Goal: Navigation & Orientation: Find specific page/section

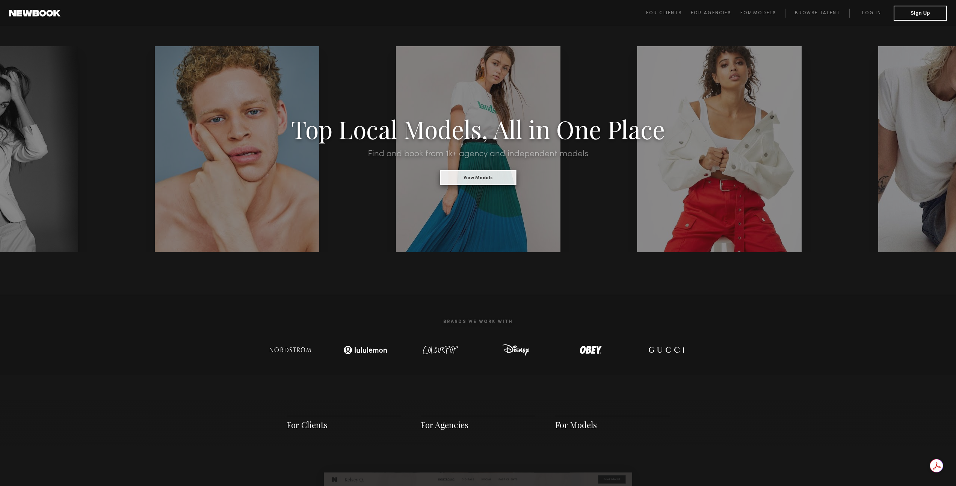
click at [477, 179] on button "View Models" at bounding box center [478, 177] width 76 height 15
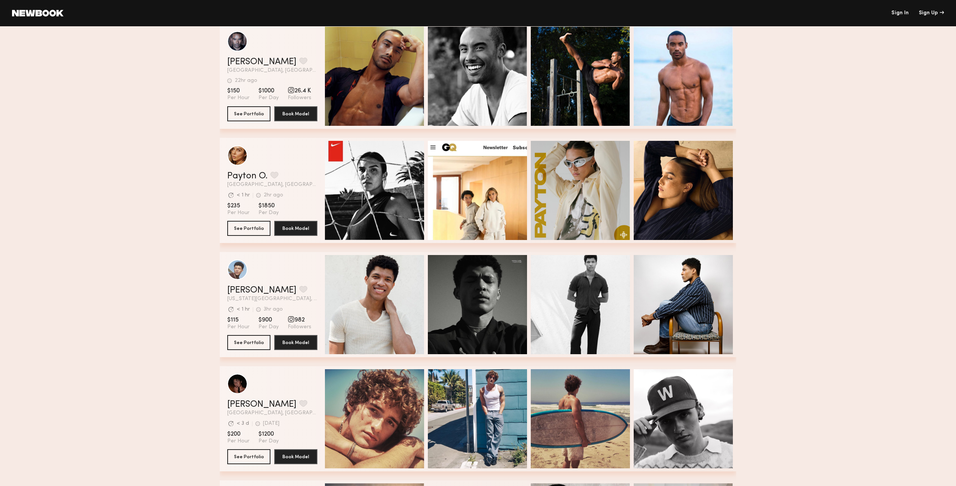
scroll to position [25, 0]
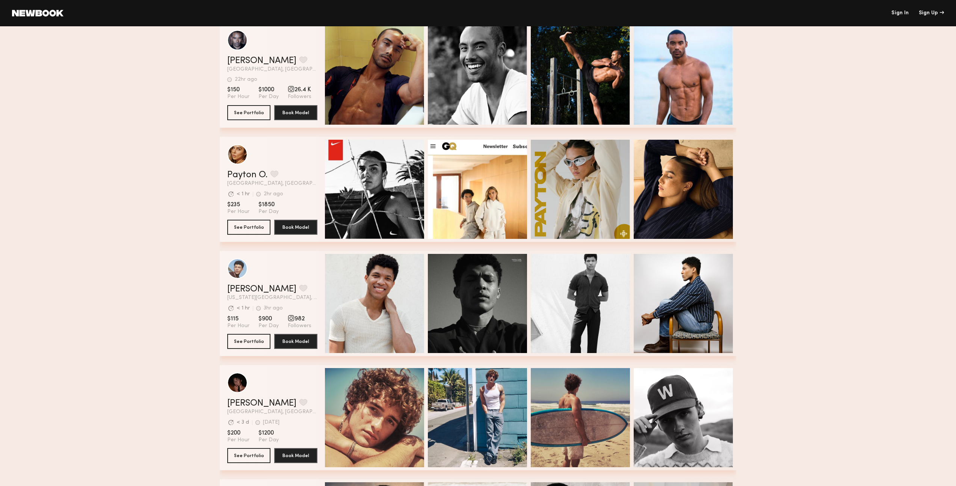
click at [41, 12] on link at bounding box center [37, 13] width 51 height 7
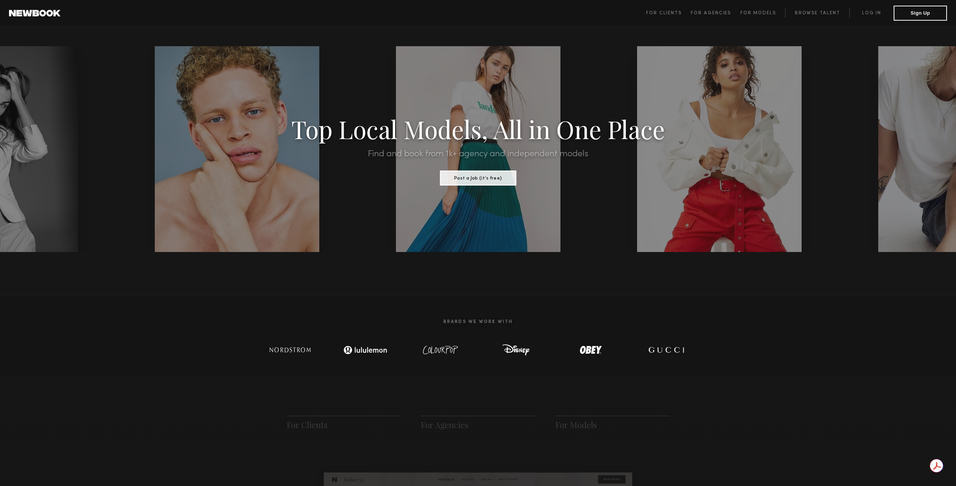
click at [552, 173] on div "Top Local Models, All in One Place Find and book from 1k+ agency and independen…" at bounding box center [478, 149] width 812 height 73
click at [508, 179] on button "Post a Job (it’s free)" at bounding box center [478, 177] width 76 height 15
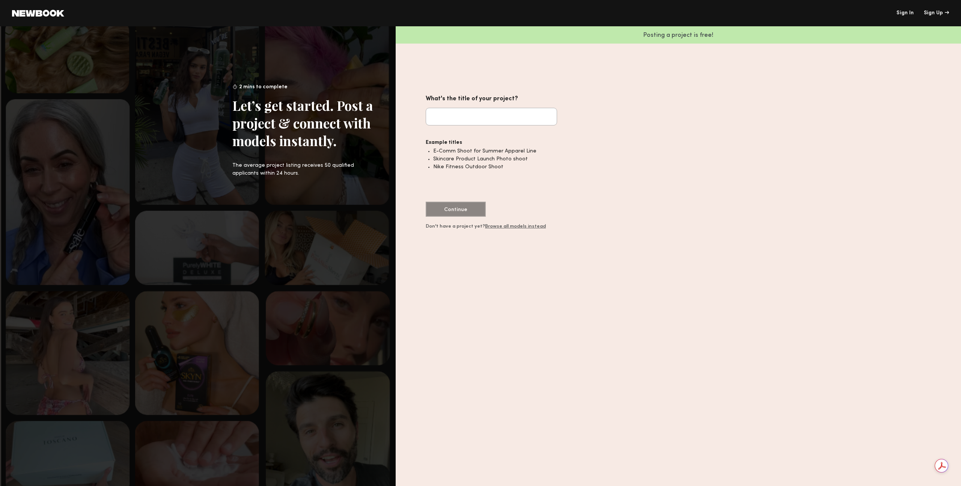
click at [494, 118] on input "What's the title of your project?" at bounding box center [491, 117] width 131 height 18
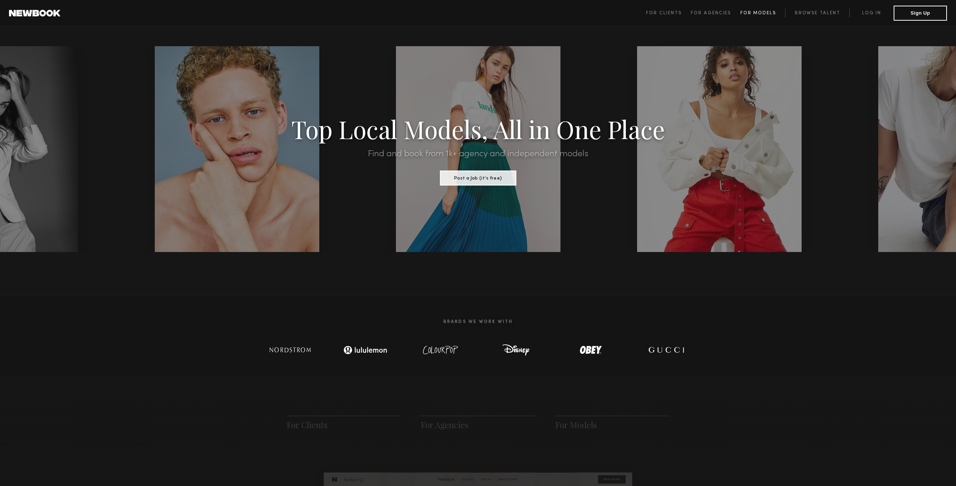
click at [755, 13] on span "For Models" at bounding box center [758, 13] width 36 height 5
click at [53, 15] on link at bounding box center [34, 13] width 51 height 7
click at [375, 133] on h1 "Top Local Models, All in One Place" at bounding box center [478, 128] width 812 height 23
click at [492, 179] on button "Post a Job (it’s free)" at bounding box center [478, 177] width 76 height 15
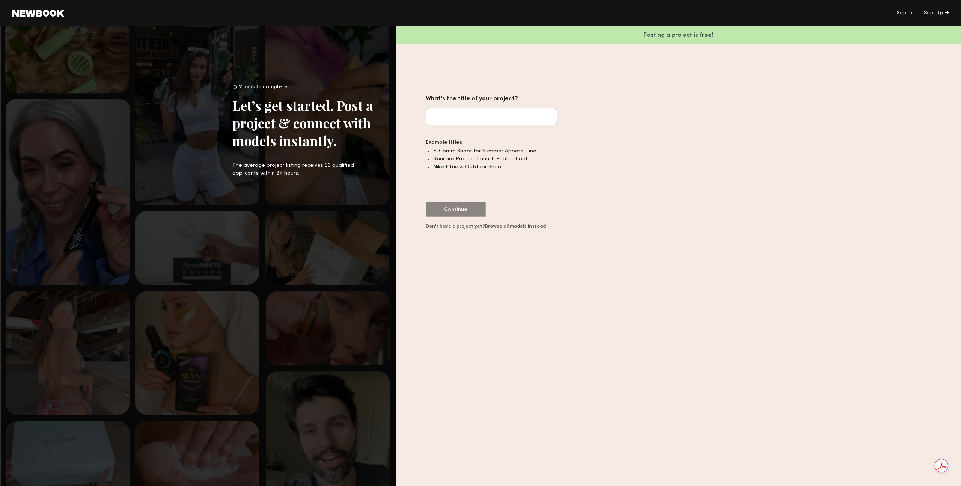
click at [14, 14] on common-icon at bounding box center [38, 13] width 52 height 7
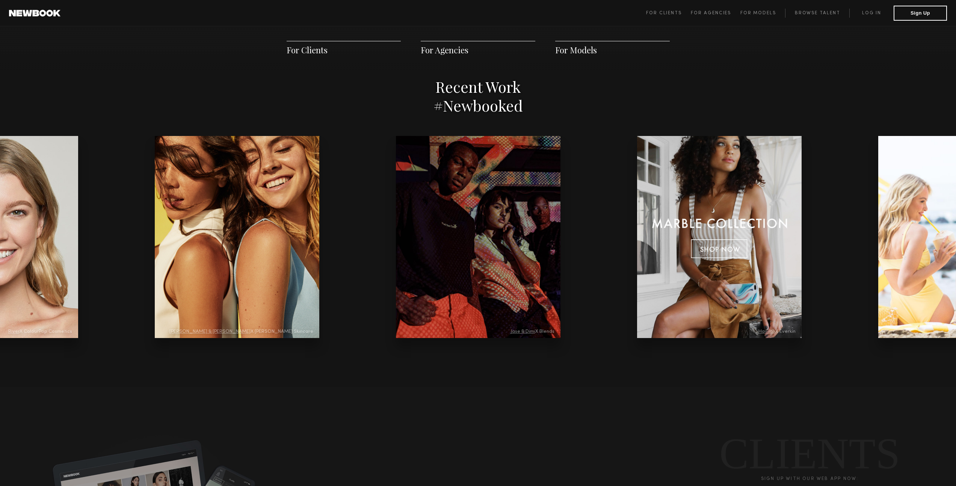
scroll to position [1488, 0]
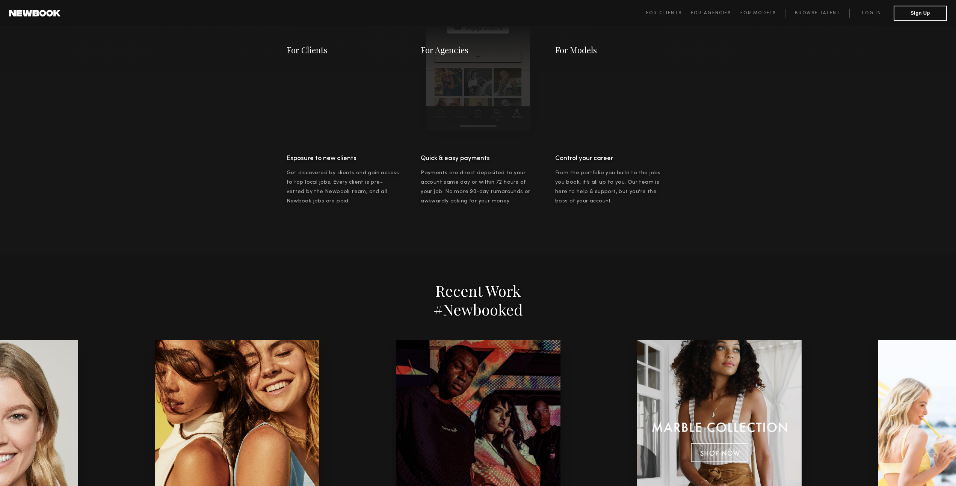
click at [566, 49] on span "For Models" at bounding box center [576, 49] width 42 height 11
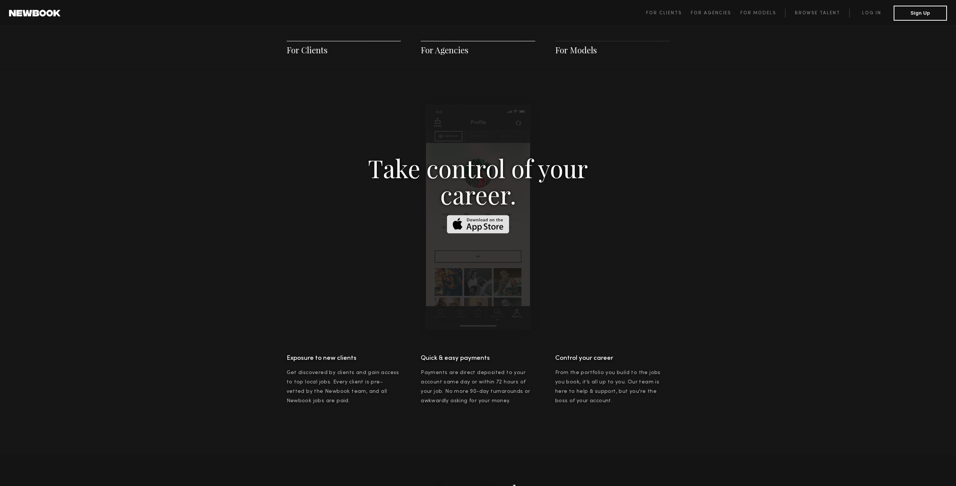
scroll to position [1081, 0]
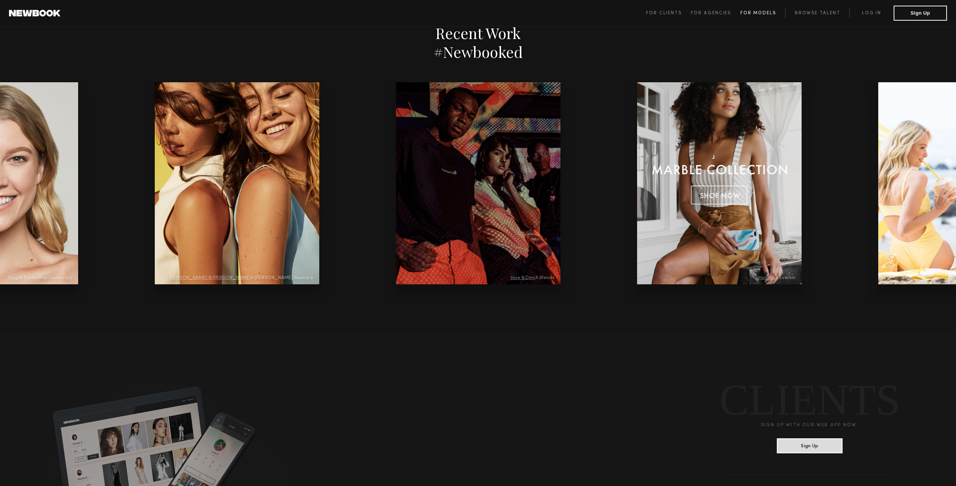
click at [766, 13] on span "For Models" at bounding box center [758, 13] width 36 height 5
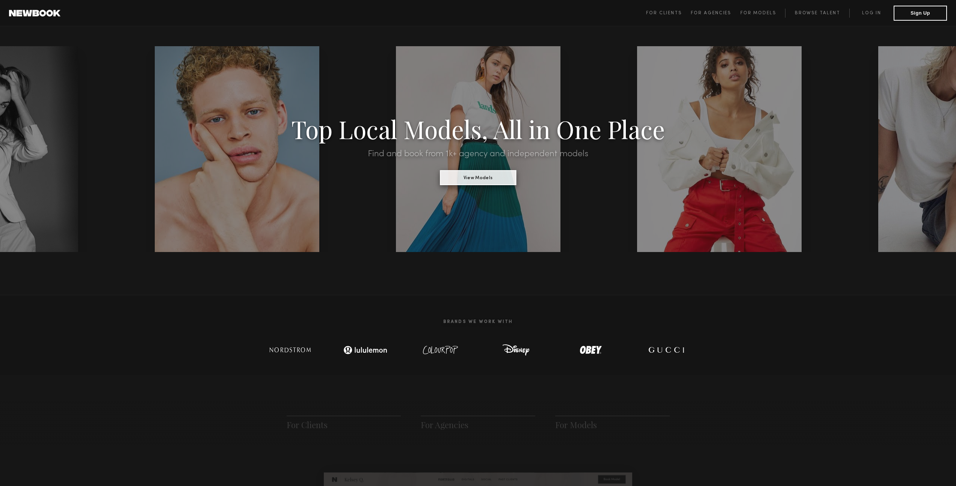
click at [492, 171] on button "View Models" at bounding box center [478, 177] width 76 height 15
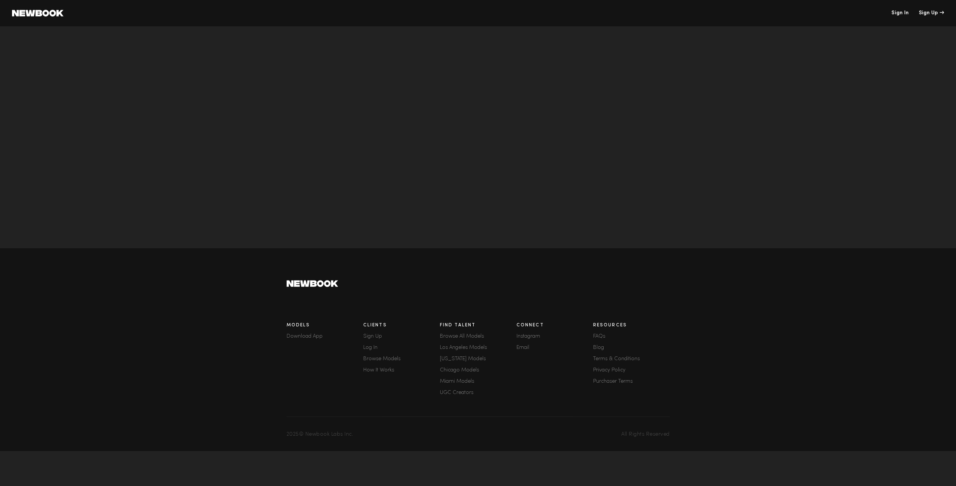
scroll to position [2406, 0]
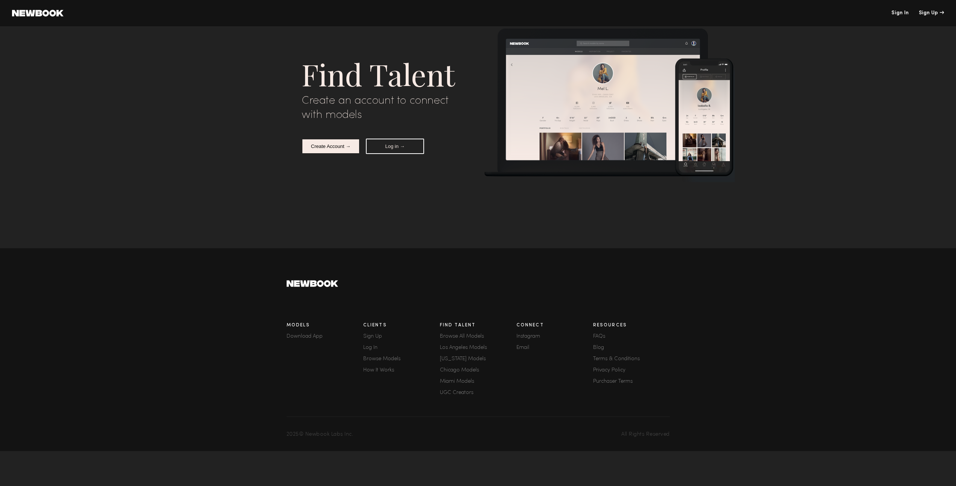
click at [50, 12] on link at bounding box center [37, 13] width 51 height 7
